Goal: Information Seeking & Learning: Learn about a topic

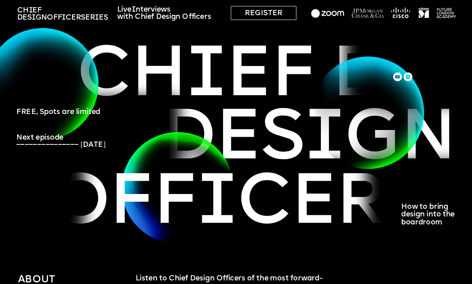
scroll to position [23, 0]
